Goal: Task Accomplishment & Management: Complete application form

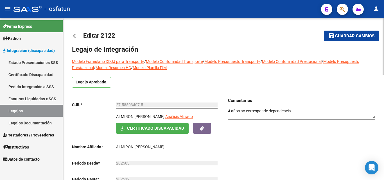
scroll to position [301, 0]
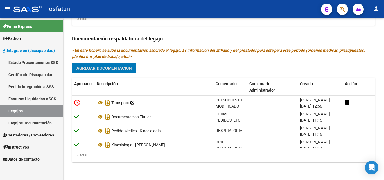
click at [23, 135] on span "Prestadores / Proveedores" at bounding box center [28, 135] width 51 height 6
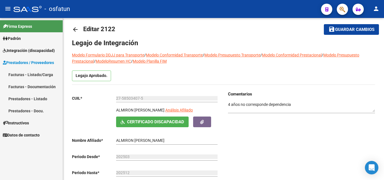
scroll to position [0, 0]
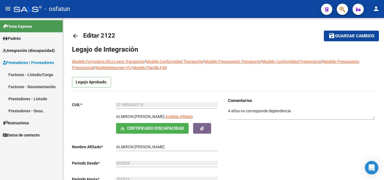
click at [26, 62] on span "Prestadores / Proveedores" at bounding box center [28, 63] width 51 height 6
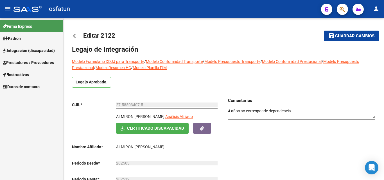
click at [33, 61] on span "Prestadores / Proveedores" at bounding box center [28, 63] width 51 height 6
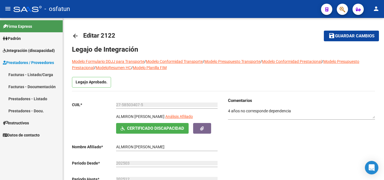
click at [35, 97] on link "Prestadores - Listado" at bounding box center [31, 99] width 63 height 12
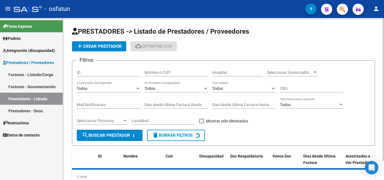
click at [169, 73] on input "Nombre o CUIT" at bounding box center [177, 72] width 64 height 5
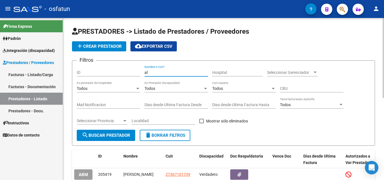
type input "a"
type input "[PERSON_NAME]"
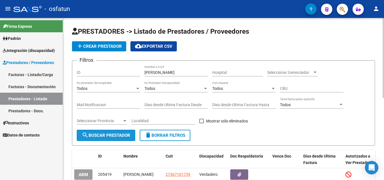
click at [101, 133] on span "search Buscar Prestador" at bounding box center [106, 135] width 48 height 5
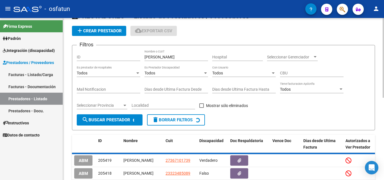
scroll to position [28, 0]
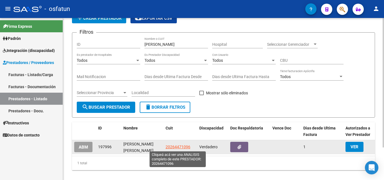
click at [181, 147] on span "20264471096" at bounding box center [178, 147] width 25 height 5
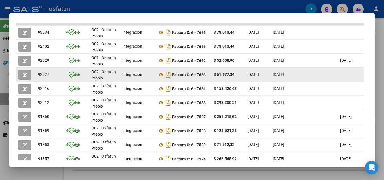
scroll to position [189, 0]
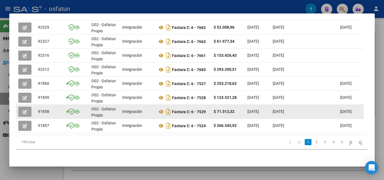
click at [27, 110] on icon "button" at bounding box center [25, 112] width 4 height 4
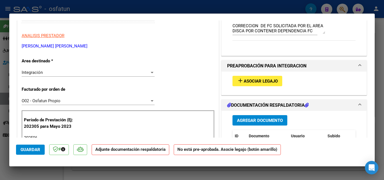
scroll to position [84, 0]
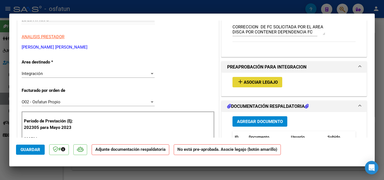
click at [250, 83] on span "Asociar Legajo" at bounding box center [261, 82] width 34 height 5
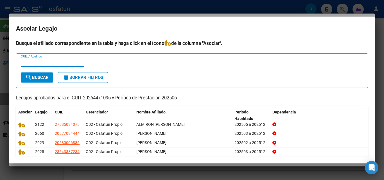
scroll to position [28, 0]
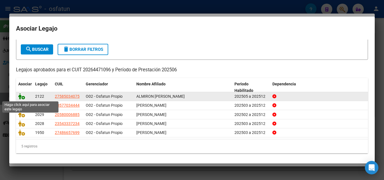
click at [21, 98] on icon at bounding box center [21, 96] width 7 height 6
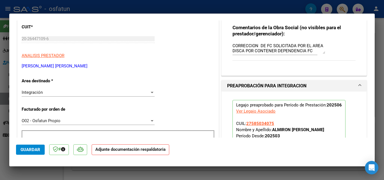
scroll to position [56, 0]
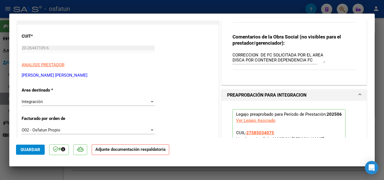
click at [32, 149] on span "Guardar" at bounding box center [31, 149] width 20 height 5
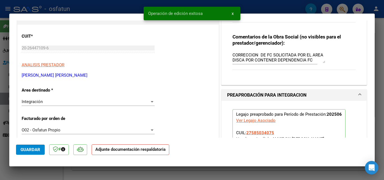
click at [378, 41] on div at bounding box center [192, 90] width 384 height 180
type input "$ 0,00"
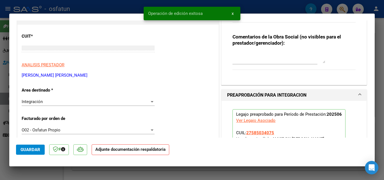
scroll to position [0, 0]
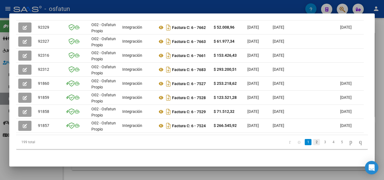
click at [313, 143] on link "2" at bounding box center [316, 142] width 7 height 6
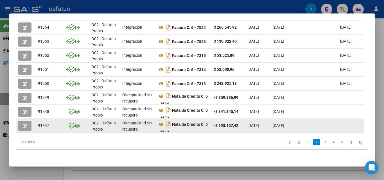
scroll to position [161, 0]
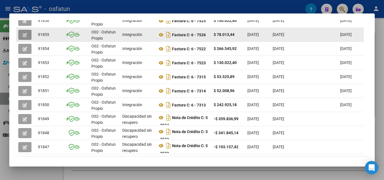
click at [24, 35] on icon "button" at bounding box center [25, 35] width 4 height 4
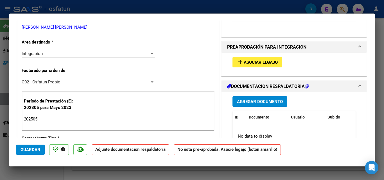
scroll to position [113, 0]
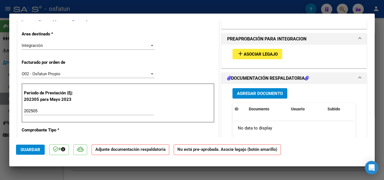
click at [259, 53] on span "Asociar Legajo" at bounding box center [261, 54] width 34 height 5
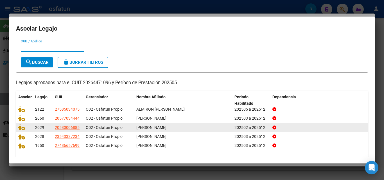
scroll to position [31, 0]
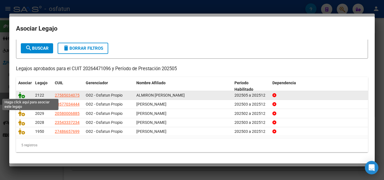
click at [20, 94] on icon at bounding box center [21, 95] width 7 height 6
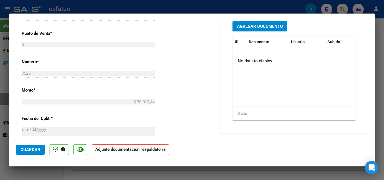
scroll to position [253, 0]
click at [35, 148] on span "Guardar" at bounding box center [31, 149] width 20 height 5
